Goal: Task Accomplishment & Management: Manage account settings

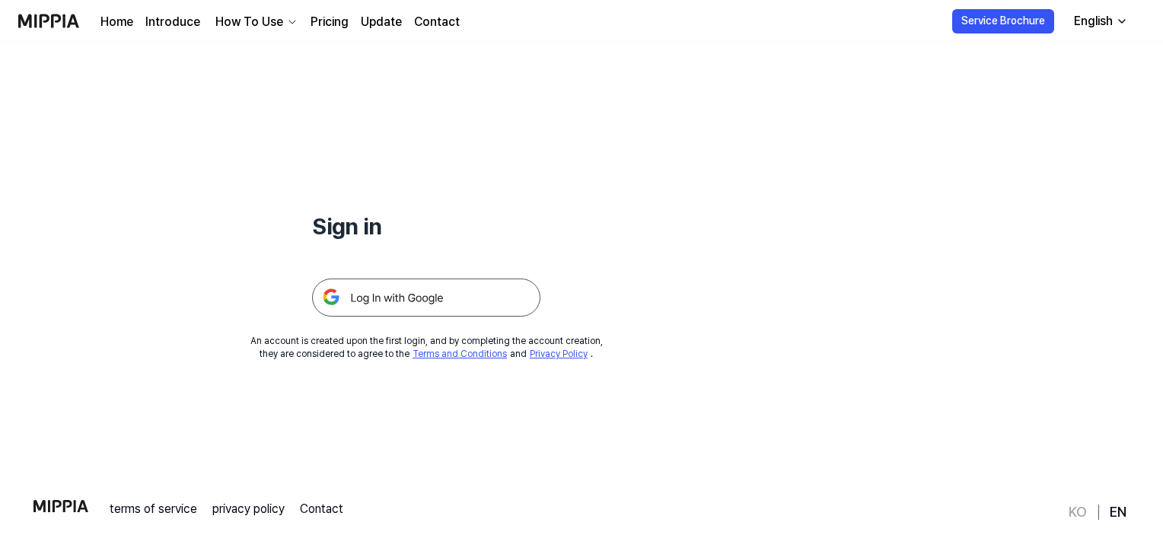
scroll to position [76, 0]
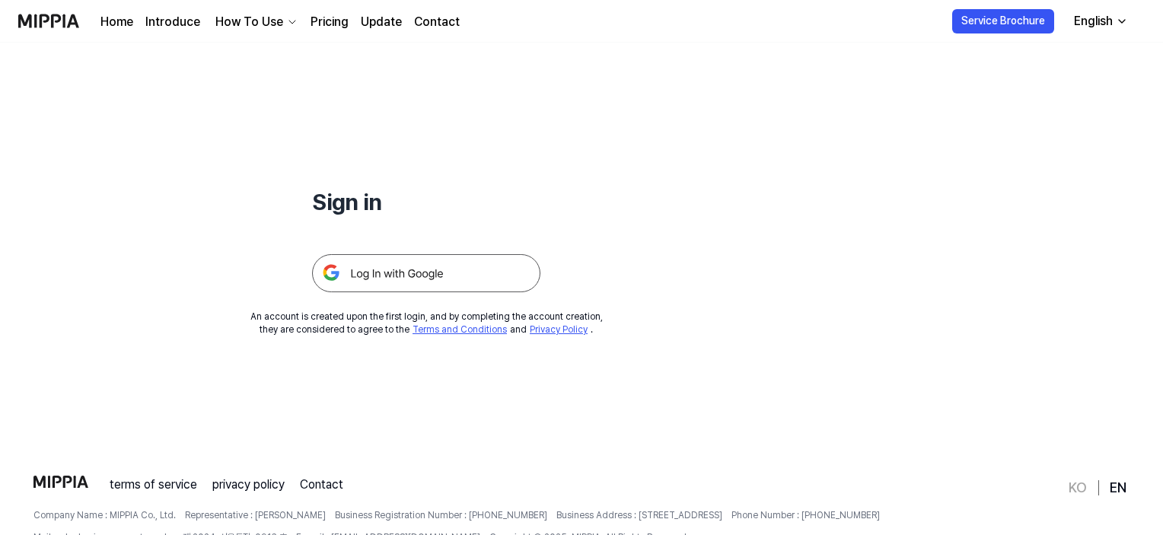
click at [423, 278] on img at bounding box center [426, 273] width 228 height 38
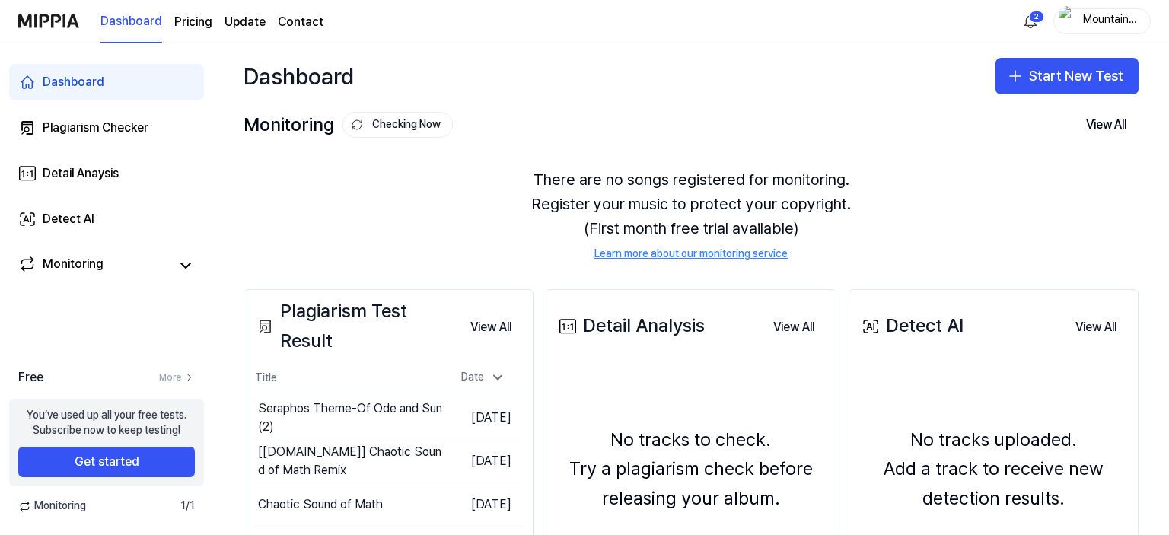
click at [1057, 259] on div "Plagiarism Test Result View All Plagiarism Test Result Title Date Seraphos Them…" at bounding box center [691, 483] width 956 height 449
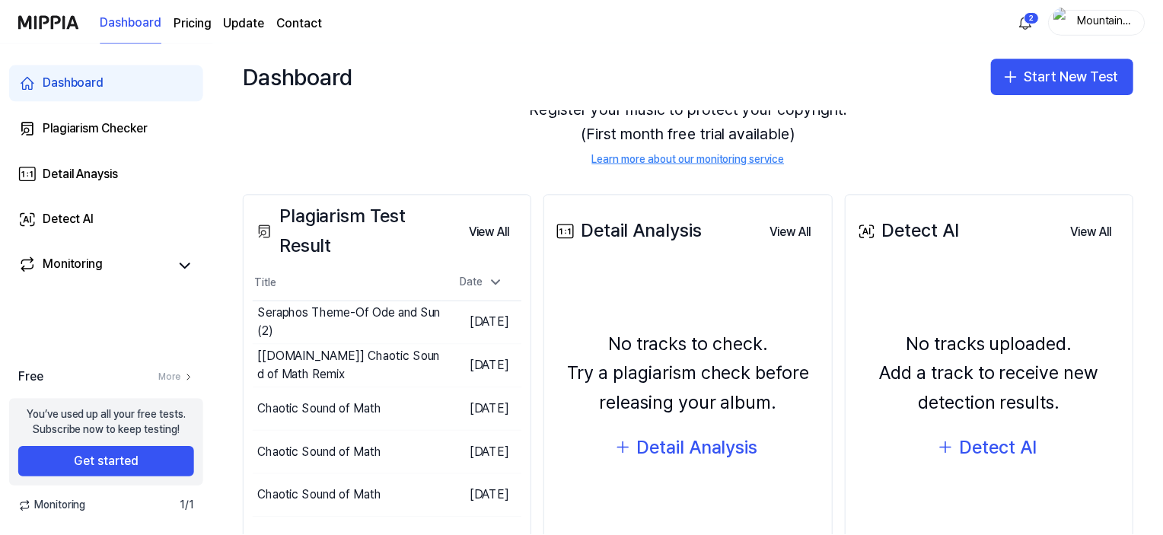
scroll to position [171, 0]
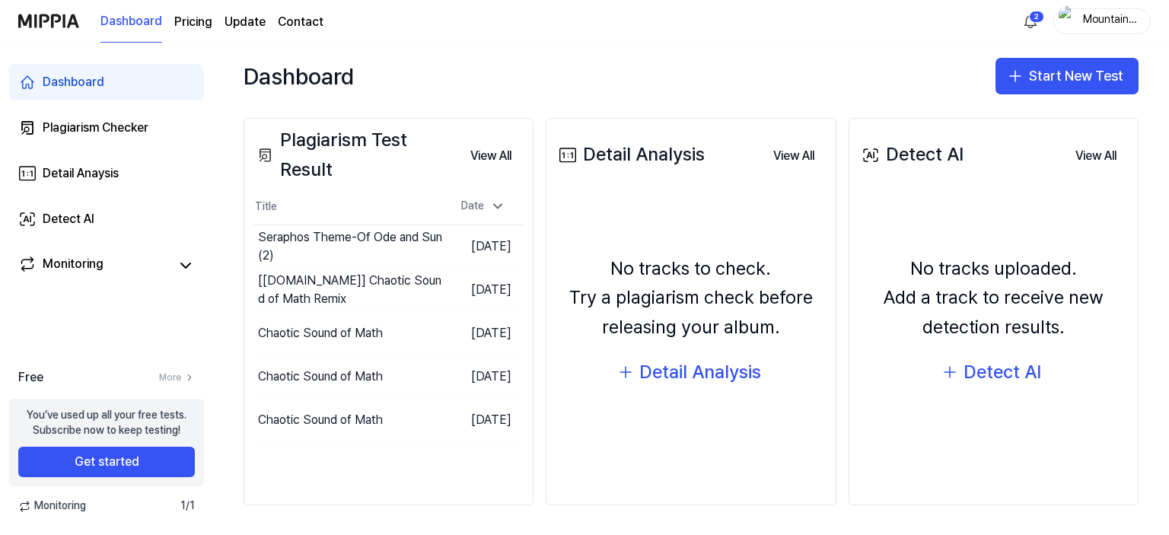
drag, startPoint x: 489, startPoint y: 249, endPoint x: 432, endPoint y: 191, distance: 81.3
click at [443, 191] on th "Date" at bounding box center [483, 207] width 81 height 37
click at [116, 135] on div "Plagiarism Checker" at bounding box center [96, 128] width 106 height 18
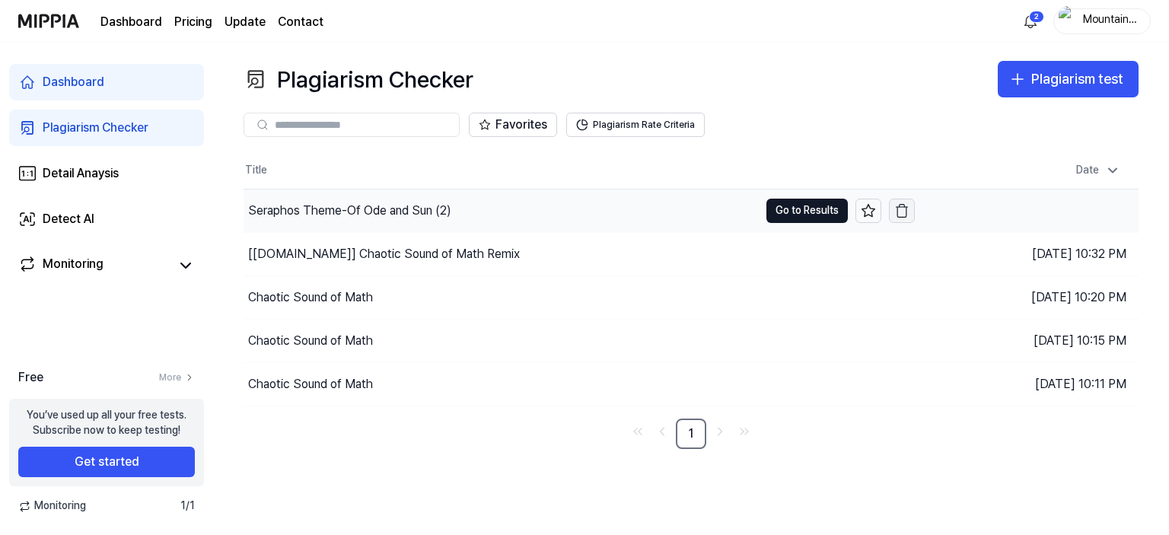
click at [904, 212] on icon "button" at bounding box center [902, 210] width 15 height 15
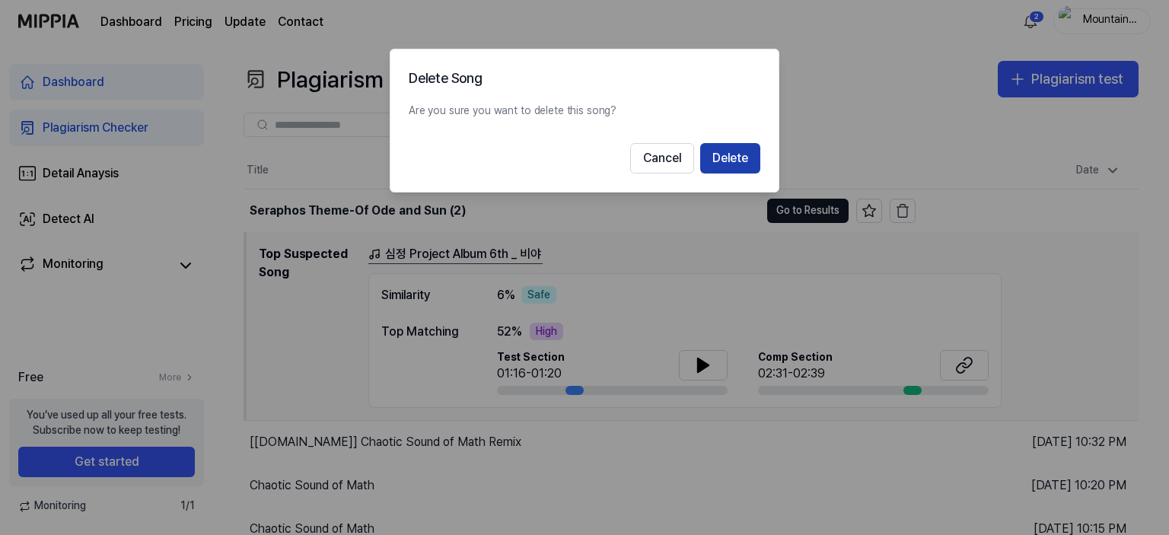
click at [740, 161] on button "Delete" at bounding box center [730, 158] width 60 height 30
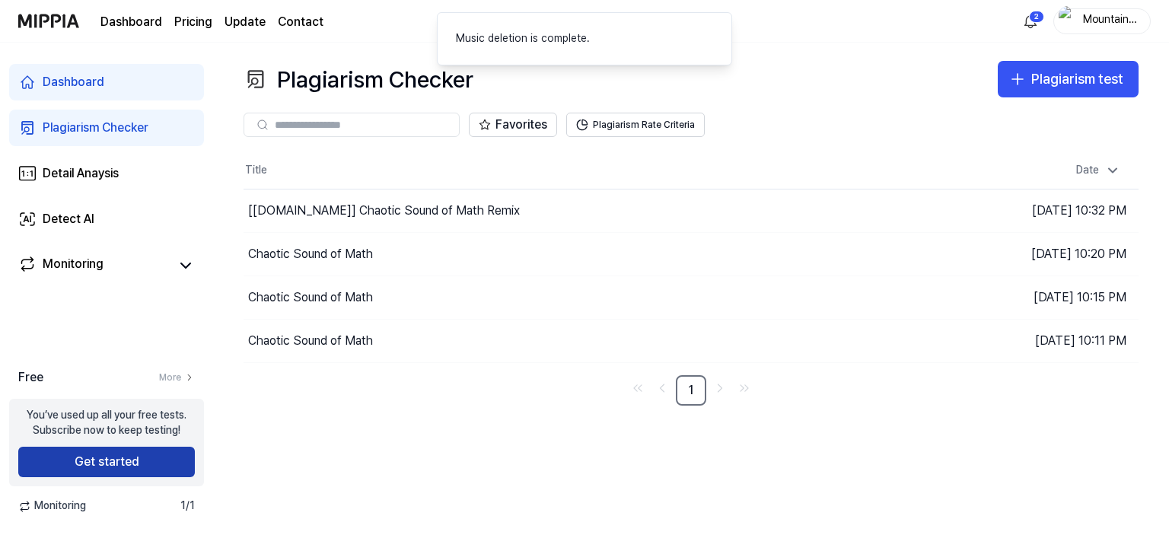
click at [143, 455] on button "Get started" at bounding box center [106, 462] width 177 height 30
